Goal: Task Accomplishment & Management: Use online tool/utility

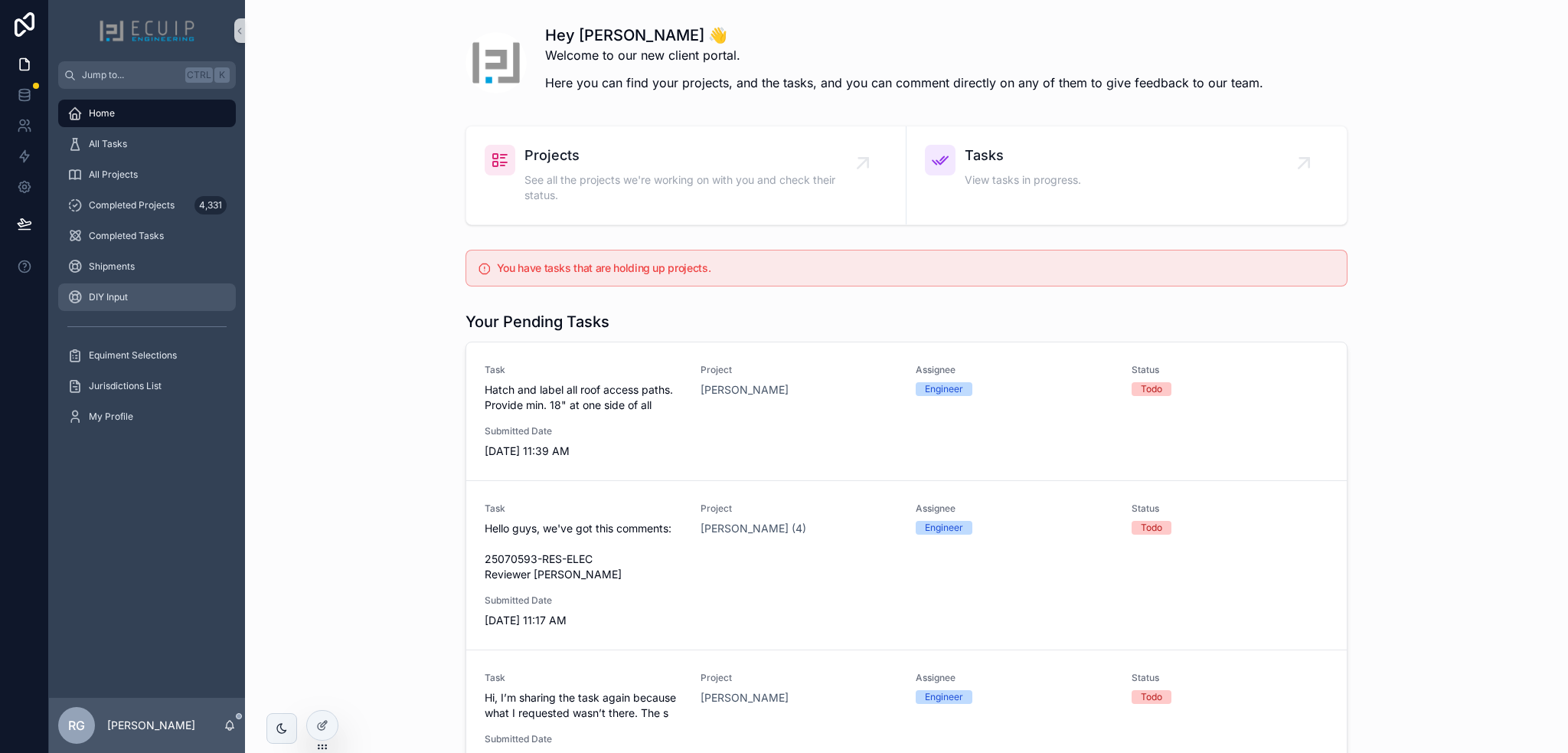
click at [142, 292] on div "DIY Input" at bounding box center [148, 297] width 160 height 25
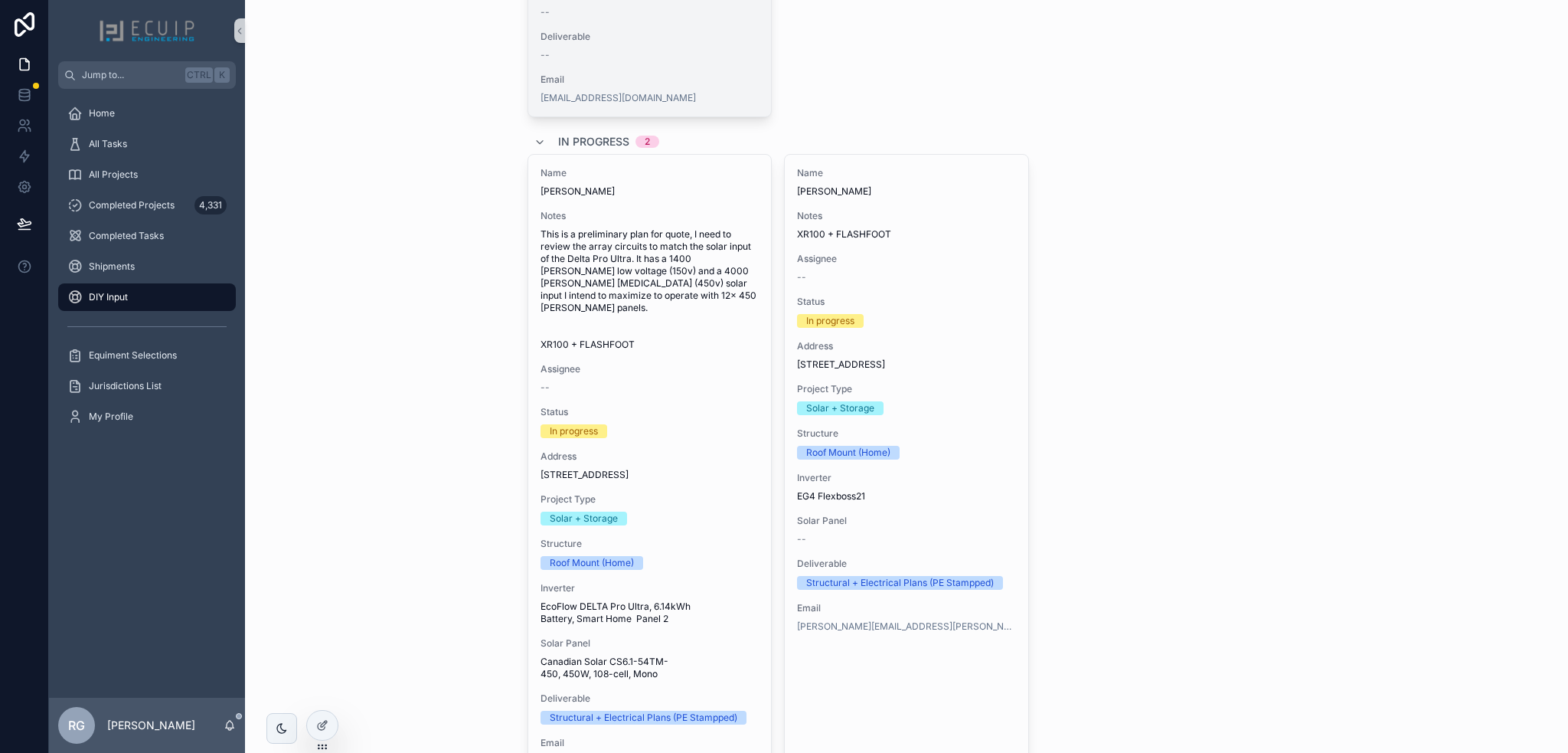
scroll to position [668, 0]
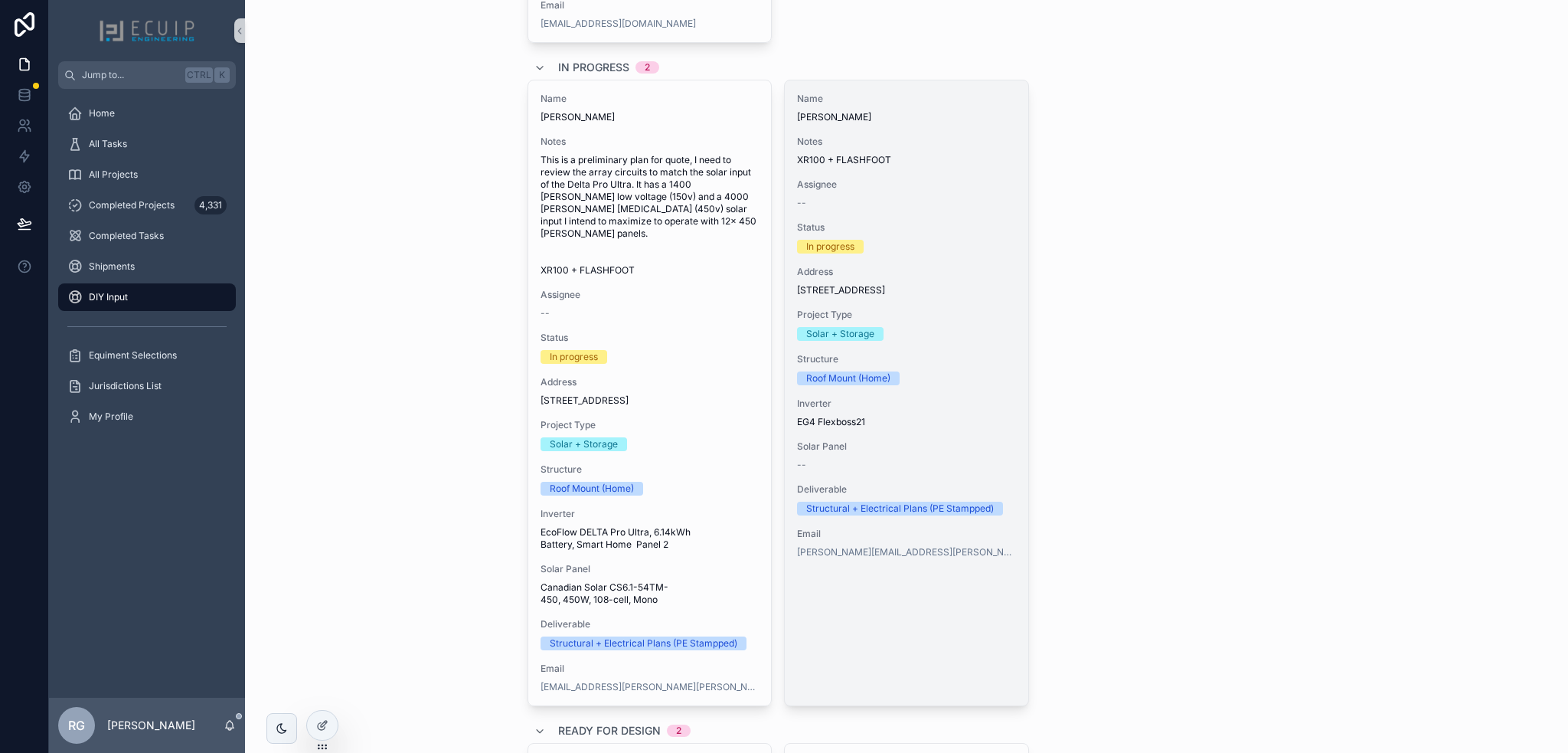
click at [932, 190] on span "Assignee" at bounding box center [906, 184] width 219 height 12
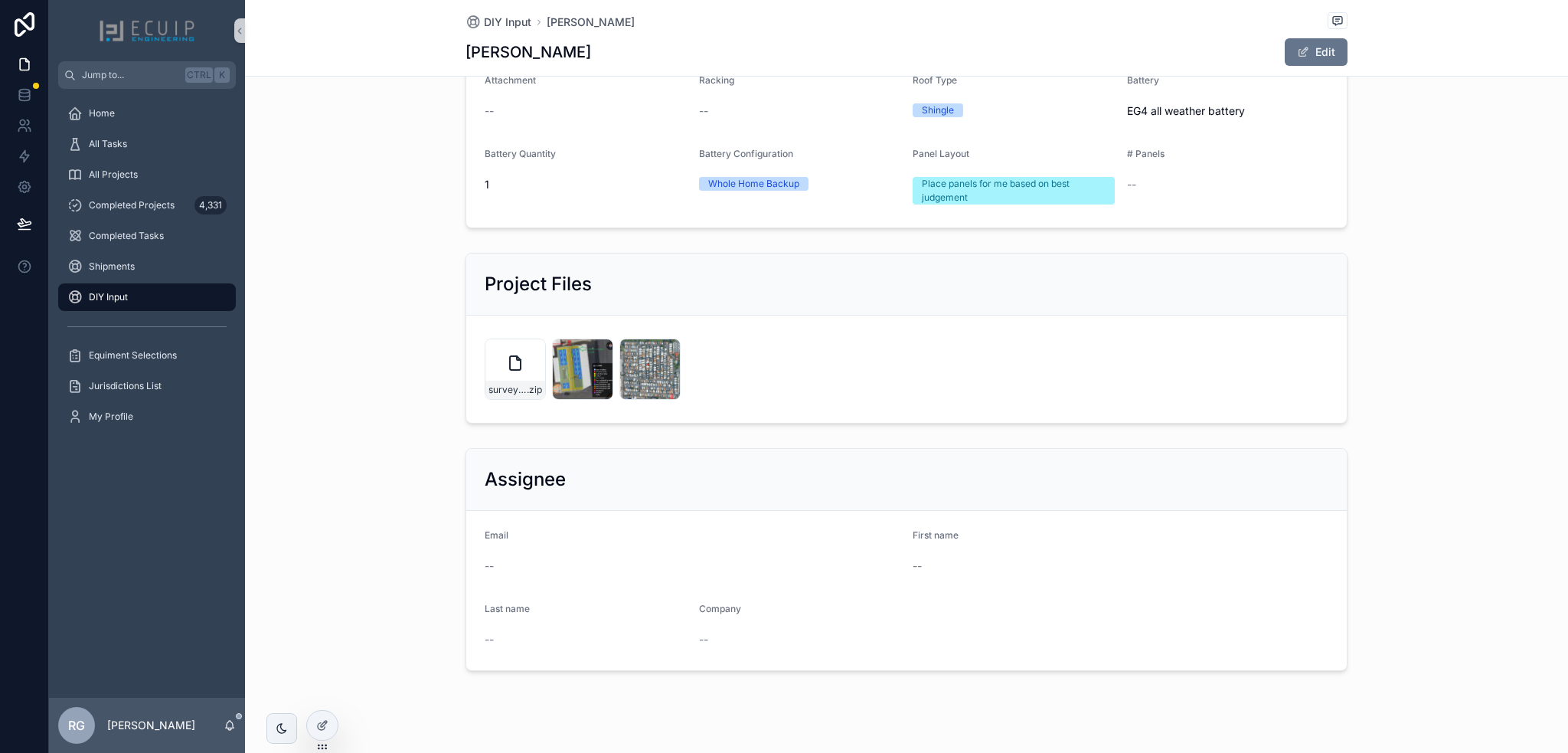
scroll to position [380, 0]
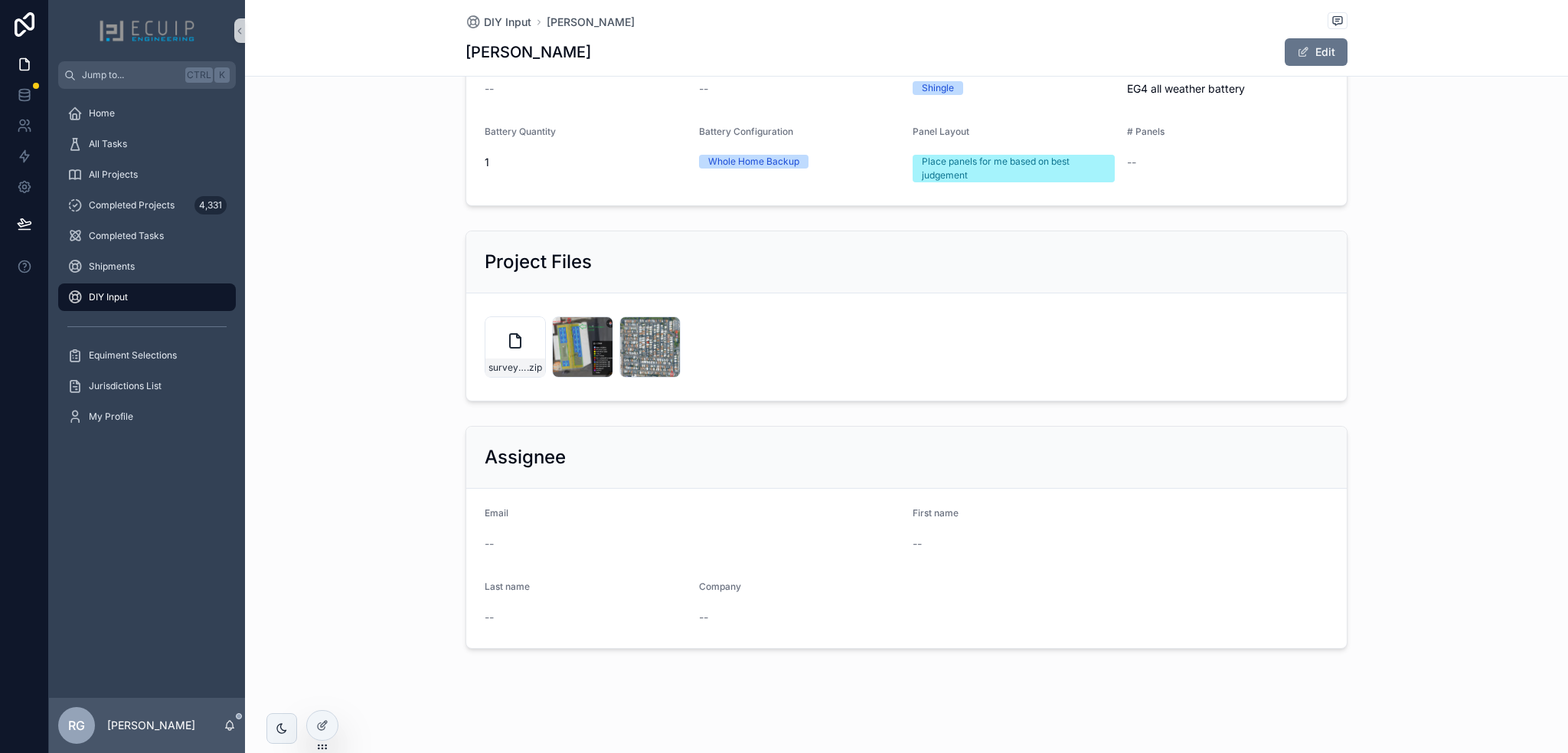
click at [1073, 638] on form "Email -- First name -- Last name -- Company --" at bounding box center [907, 569] width 881 height 160
click at [534, 324] on div "scrollable content" at bounding box center [533, 328] width 18 height 18
click at [529, 334] on icon "scrollable content" at bounding box center [534, 333] width 9 height 3
